Goal: Transaction & Acquisition: Purchase product/service

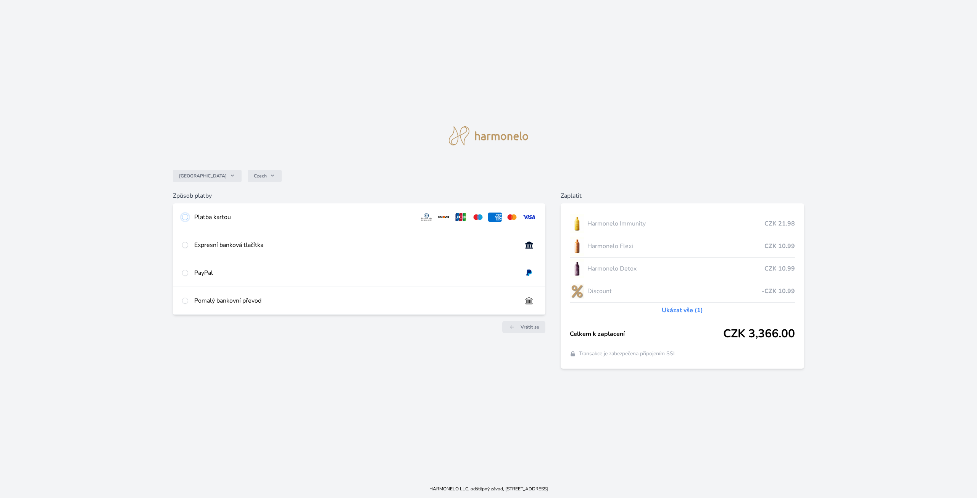
click at [188, 218] on input "radio" at bounding box center [185, 217] width 6 height 6
radio input "true"
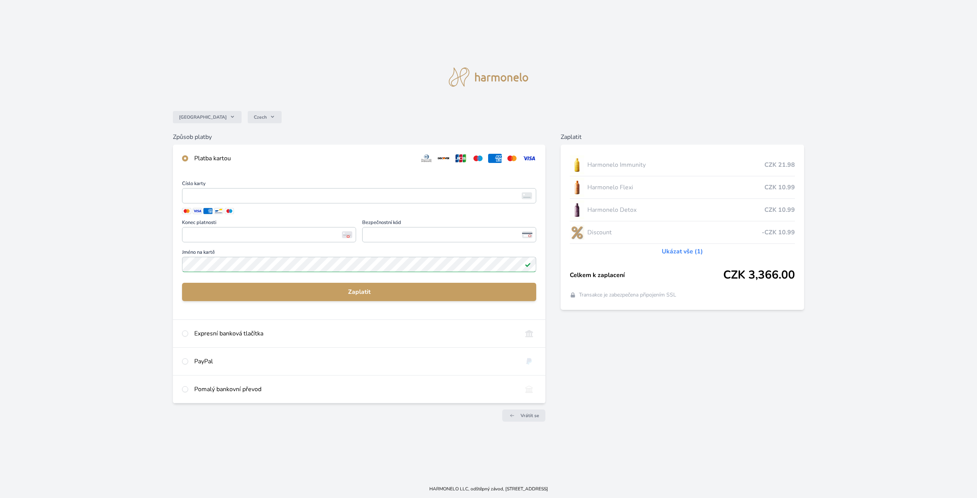
click at [684, 251] on link "Ukázat vše (1)" at bounding box center [682, 251] width 41 height 9
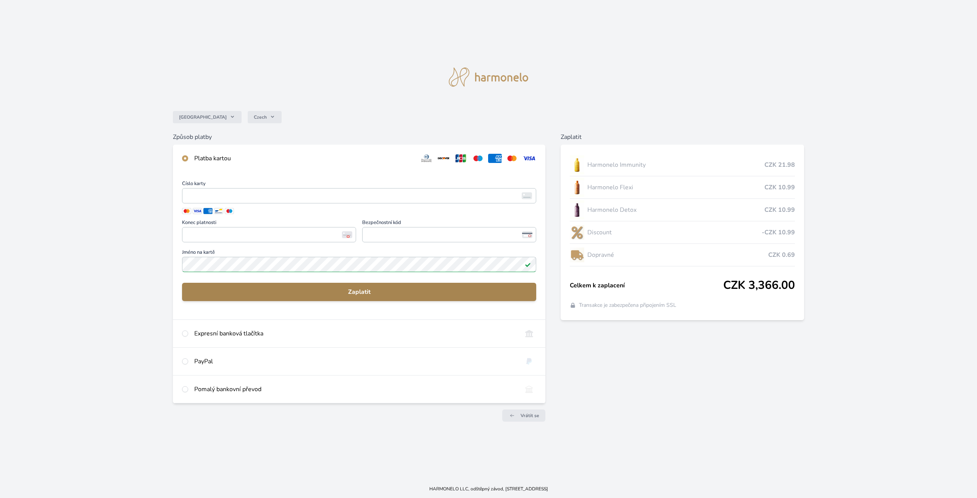
click at [361, 292] on span "Zaplatit" at bounding box center [359, 291] width 342 height 9
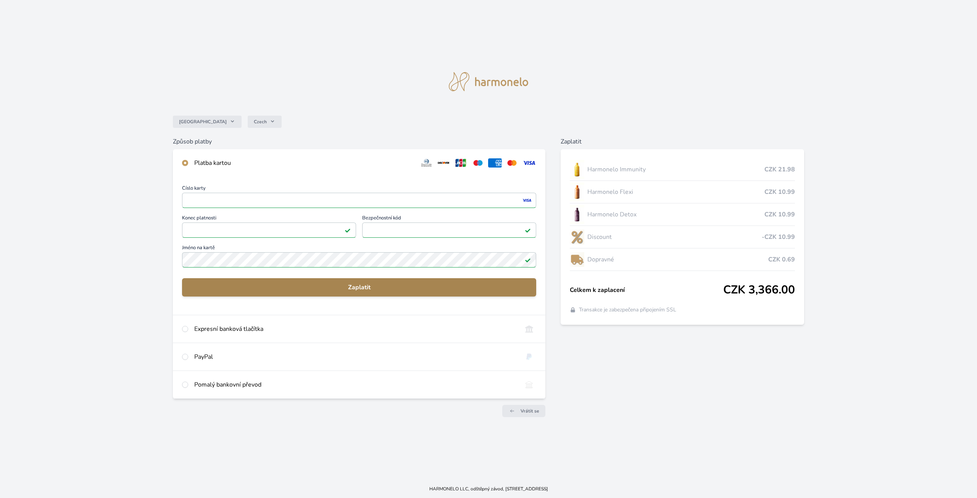
click at [398, 287] on span "Zaplatit" at bounding box center [359, 287] width 342 height 9
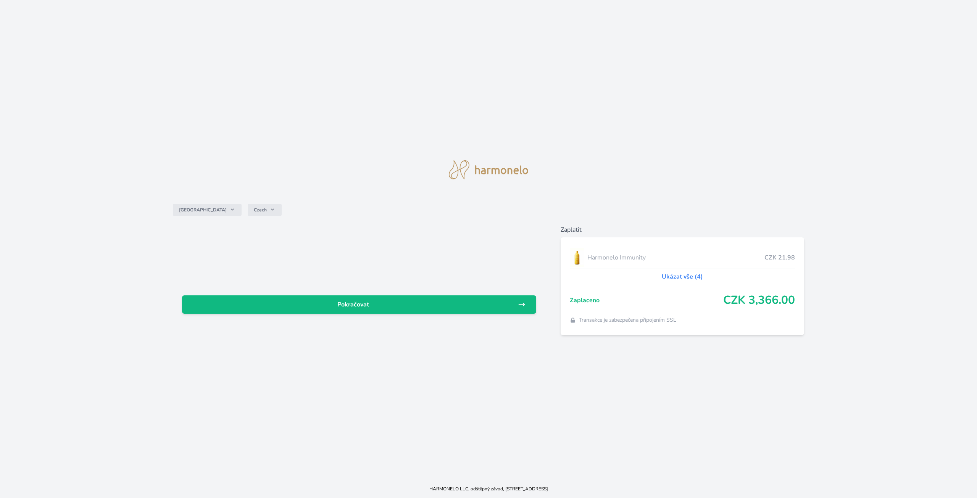
click at [689, 276] on link "Ukázat vše (4)" at bounding box center [682, 276] width 41 height 9
